Goal: Transaction & Acquisition: Download file/media

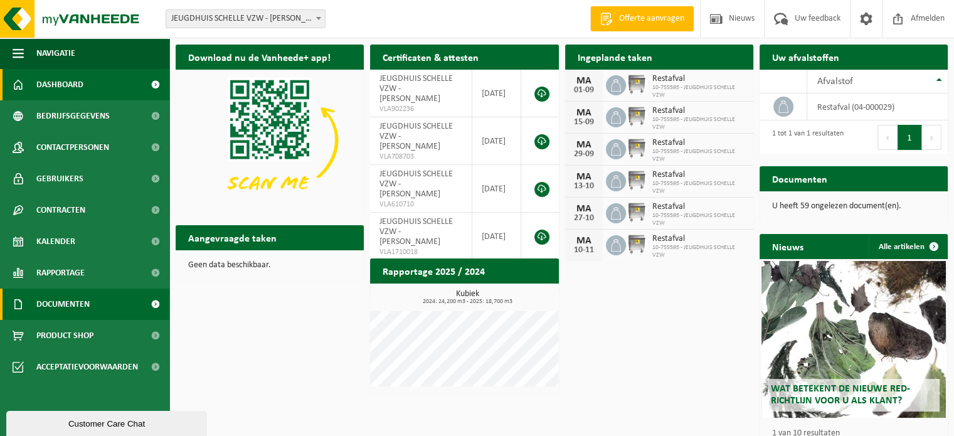
click at [123, 308] on link "Documenten" at bounding box center [84, 303] width 169 height 31
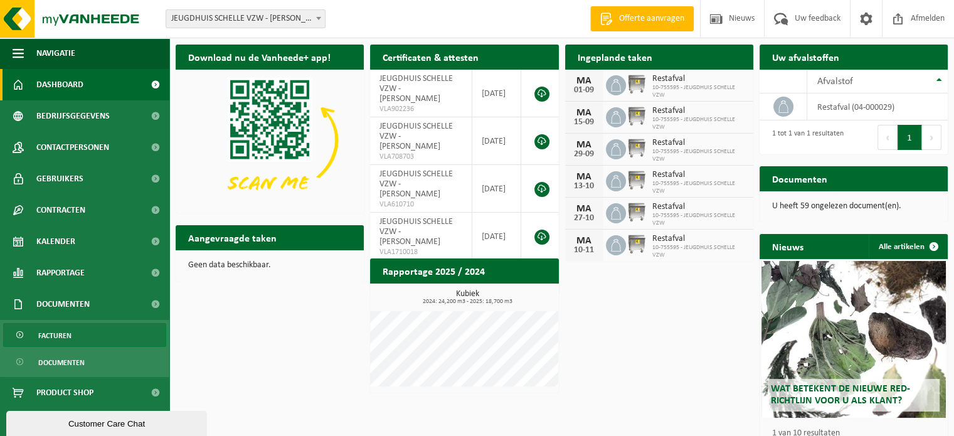
click at [103, 344] on link "Facturen" at bounding box center [84, 335] width 163 height 24
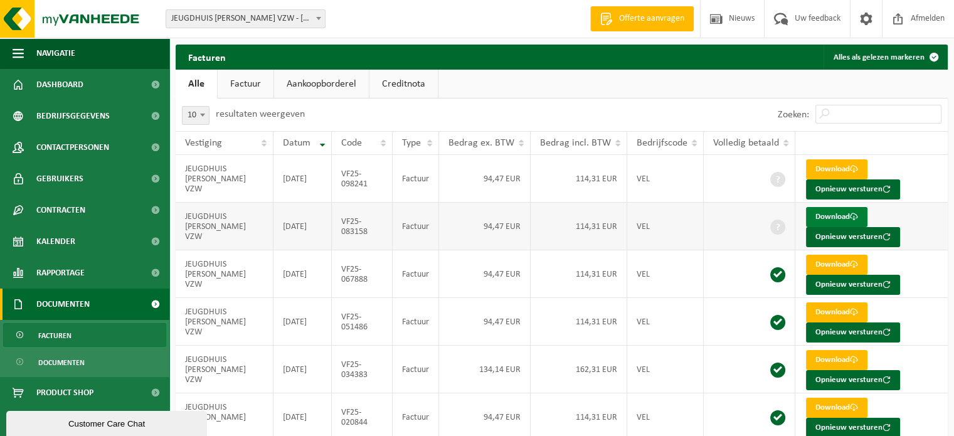
click at [843, 214] on link "Download" at bounding box center [836, 217] width 61 height 20
click at [830, 167] on link "Download" at bounding box center [836, 169] width 61 height 20
